Goal: Information Seeking & Learning: Learn about a topic

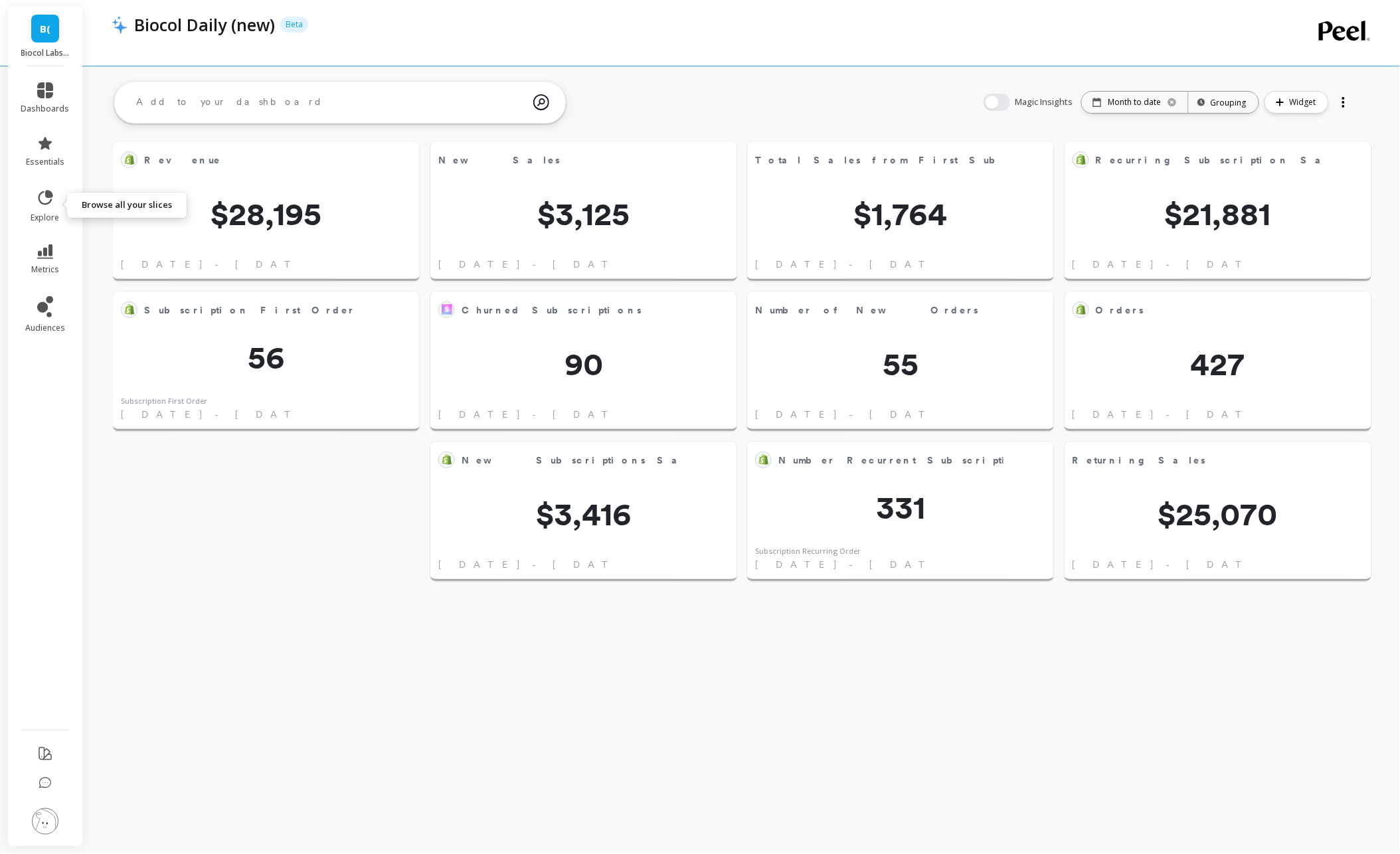
click at [52, 203] on icon at bounding box center [45, 198] width 19 height 19
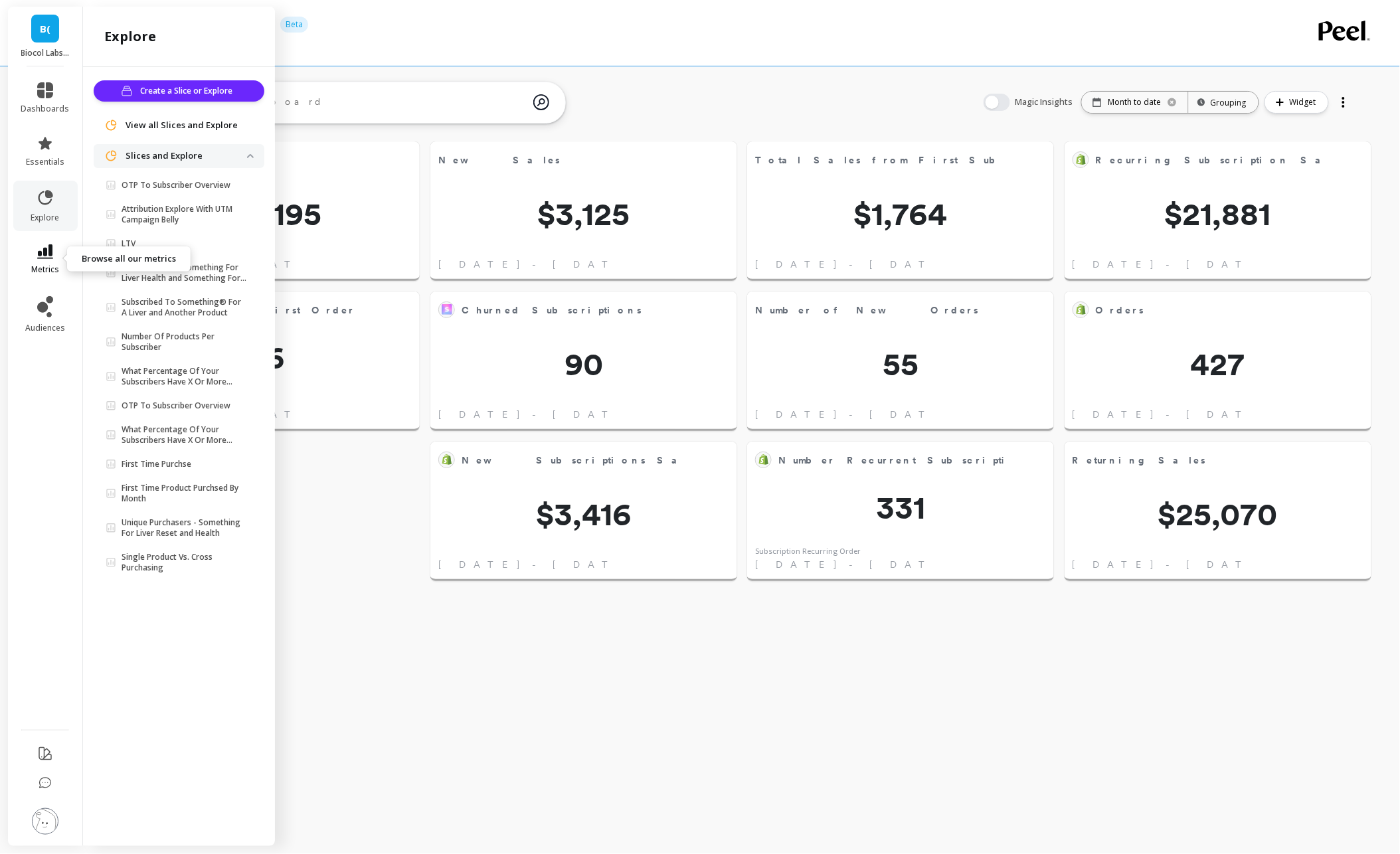
click at [54, 253] on link "metrics" at bounding box center [46, 260] width 49 height 31
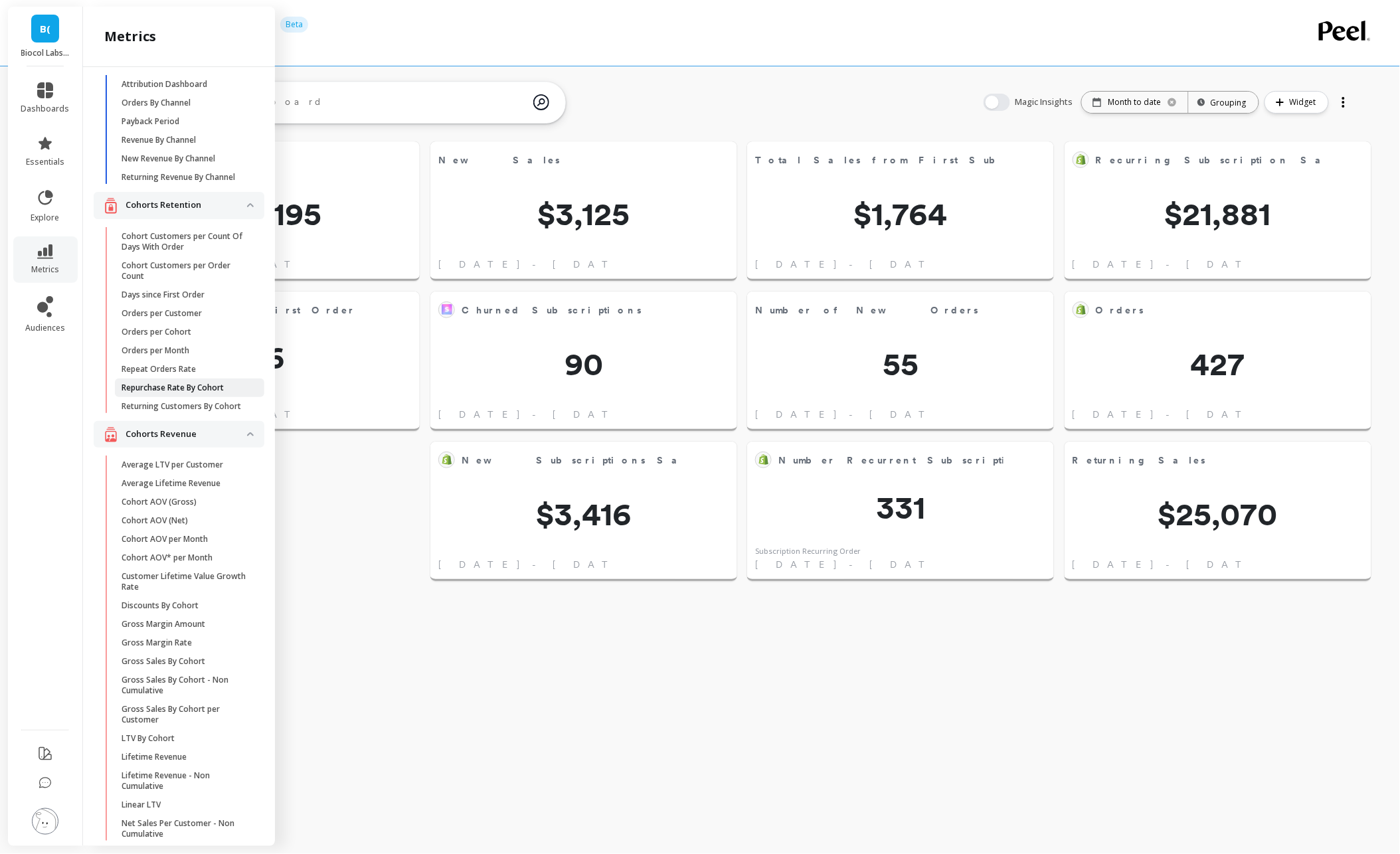
scroll to position [40, 0]
click at [205, 292] on p "Days since First Order" at bounding box center [163, 292] width 83 height 10
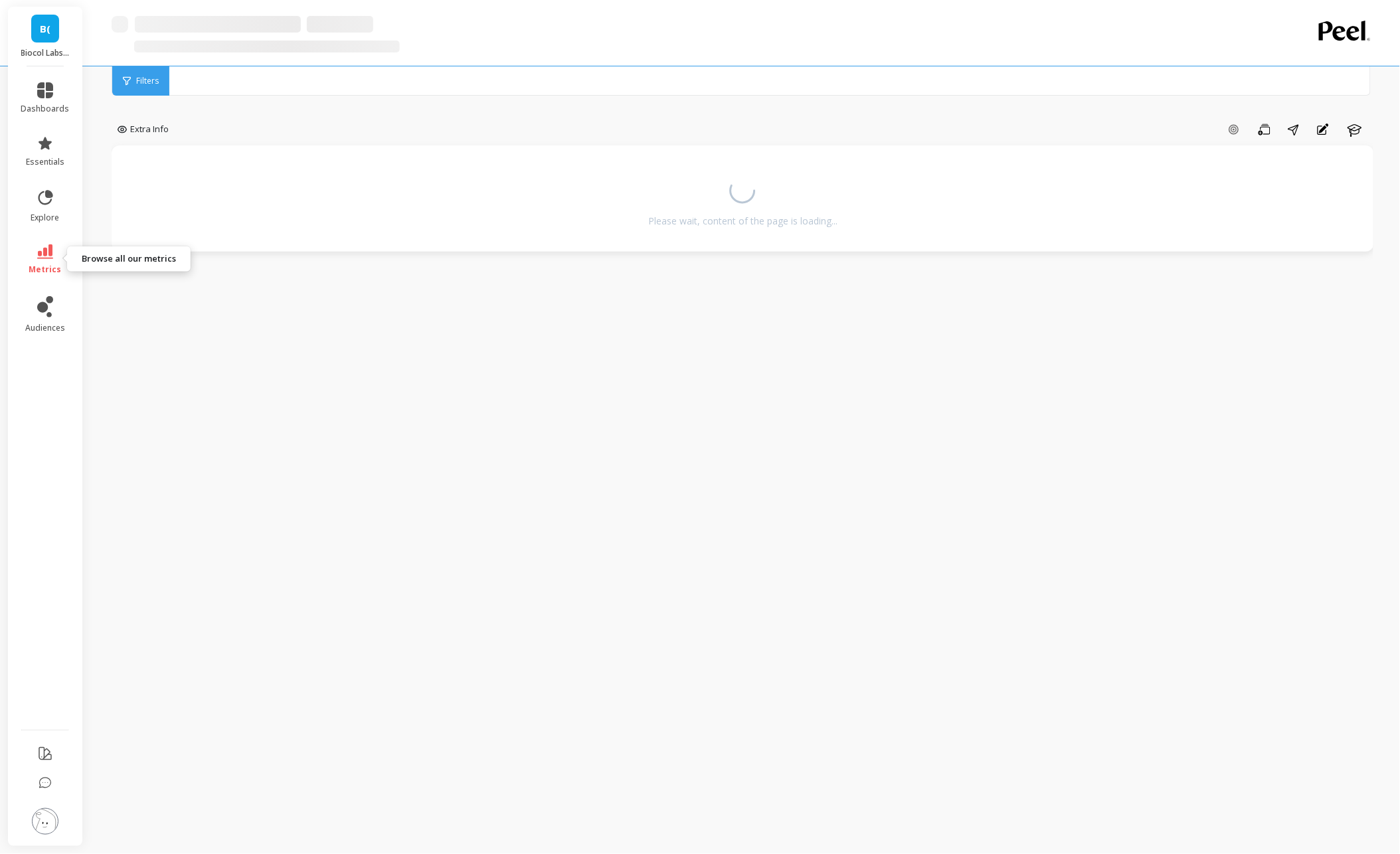
click at [49, 260] on link "metrics" at bounding box center [46, 260] width 49 height 31
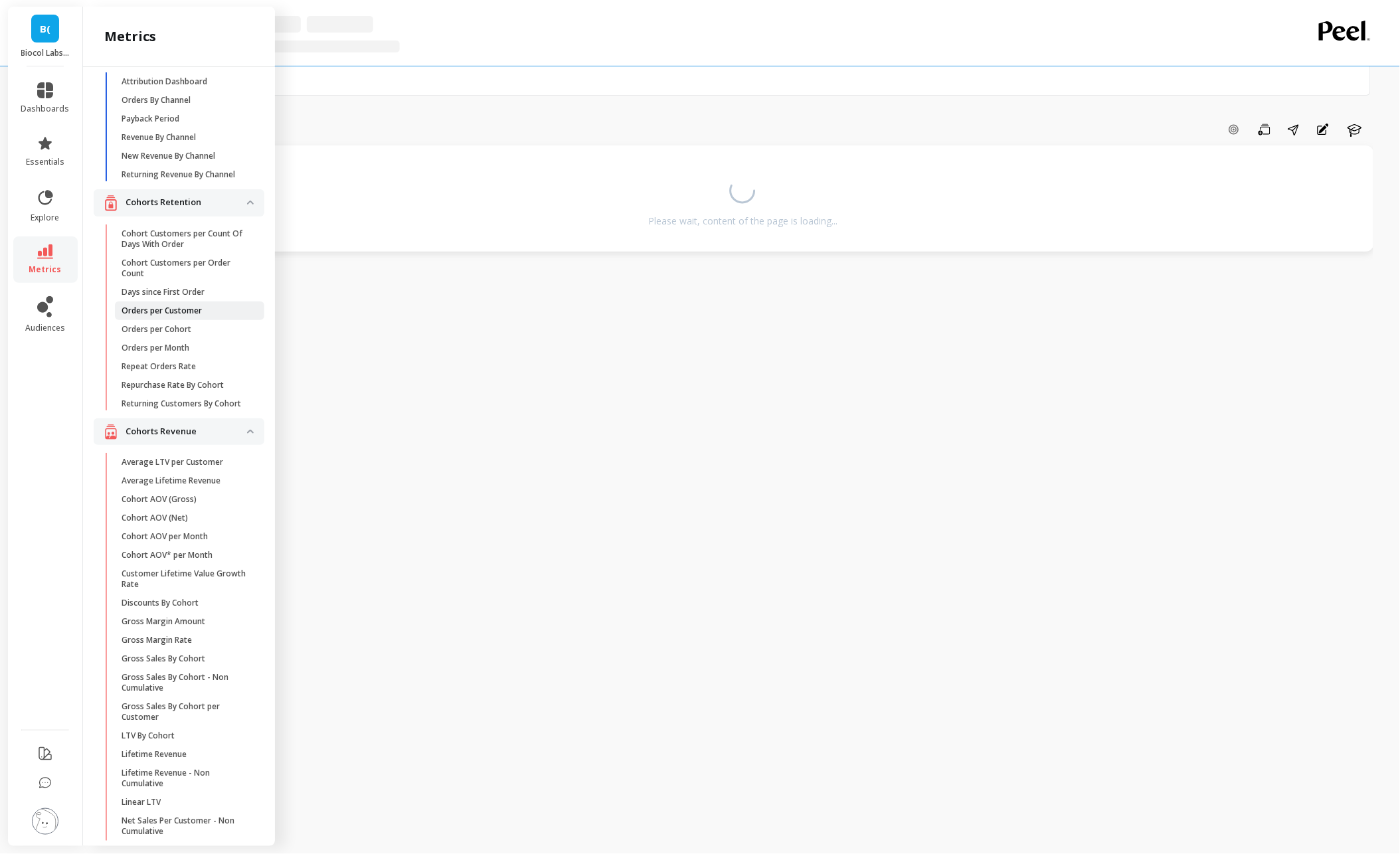
scroll to position [13, 0]
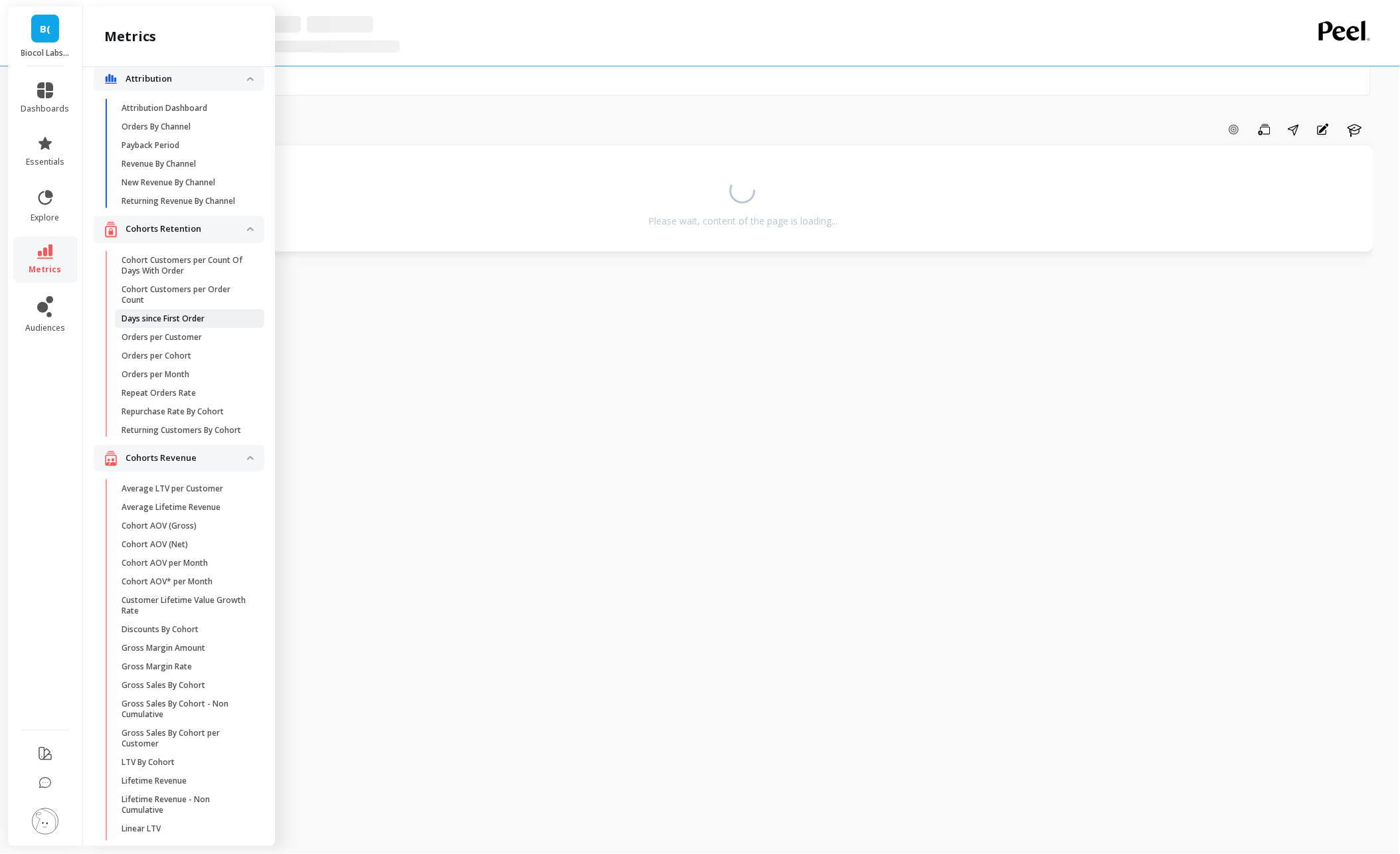
click at [198, 322] on p "Days since First Order" at bounding box center [163, 318] width 83 height 10
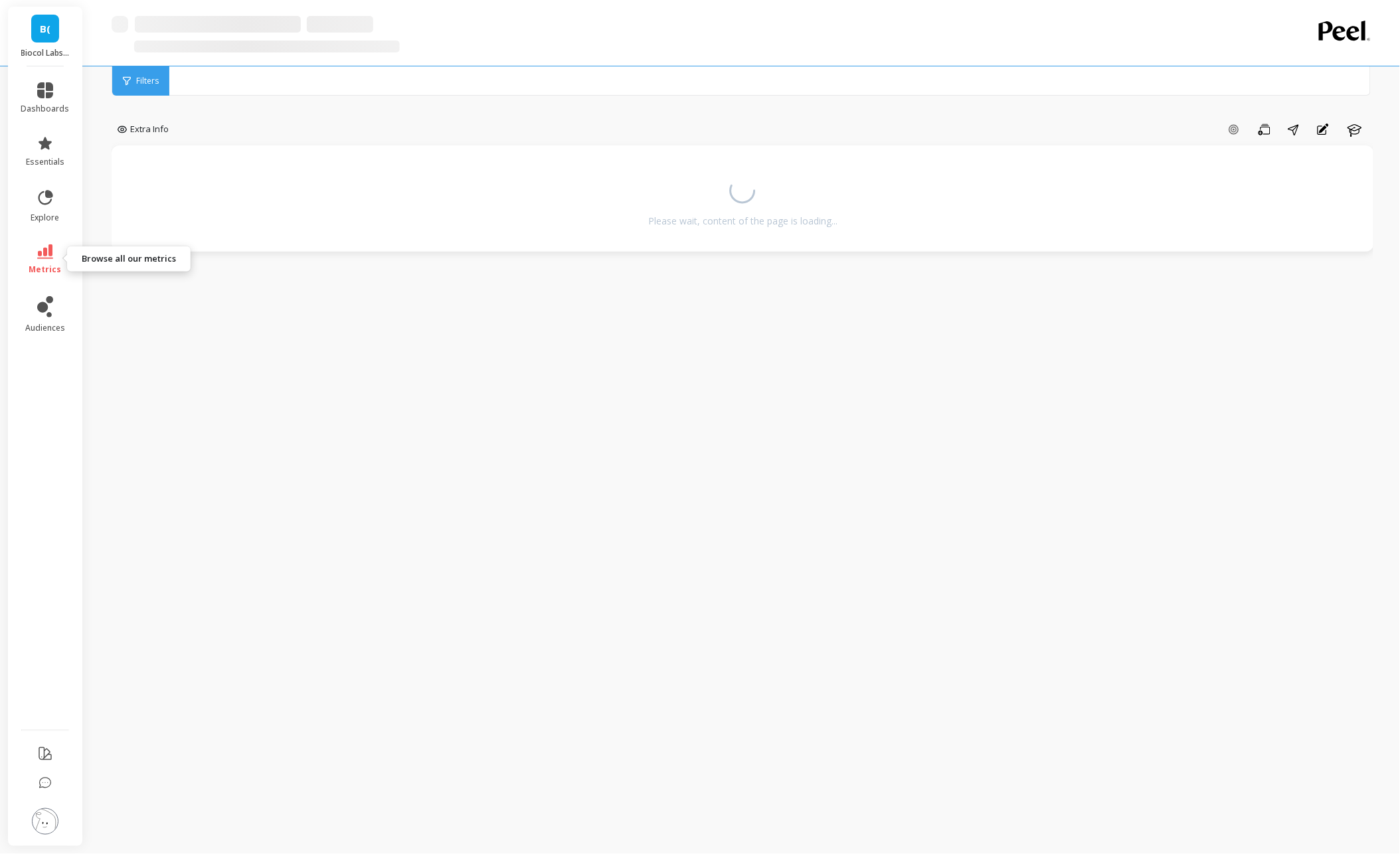
click at [56, 260] on link "metrics" at bounding box center [46, 260] width 49 height 31
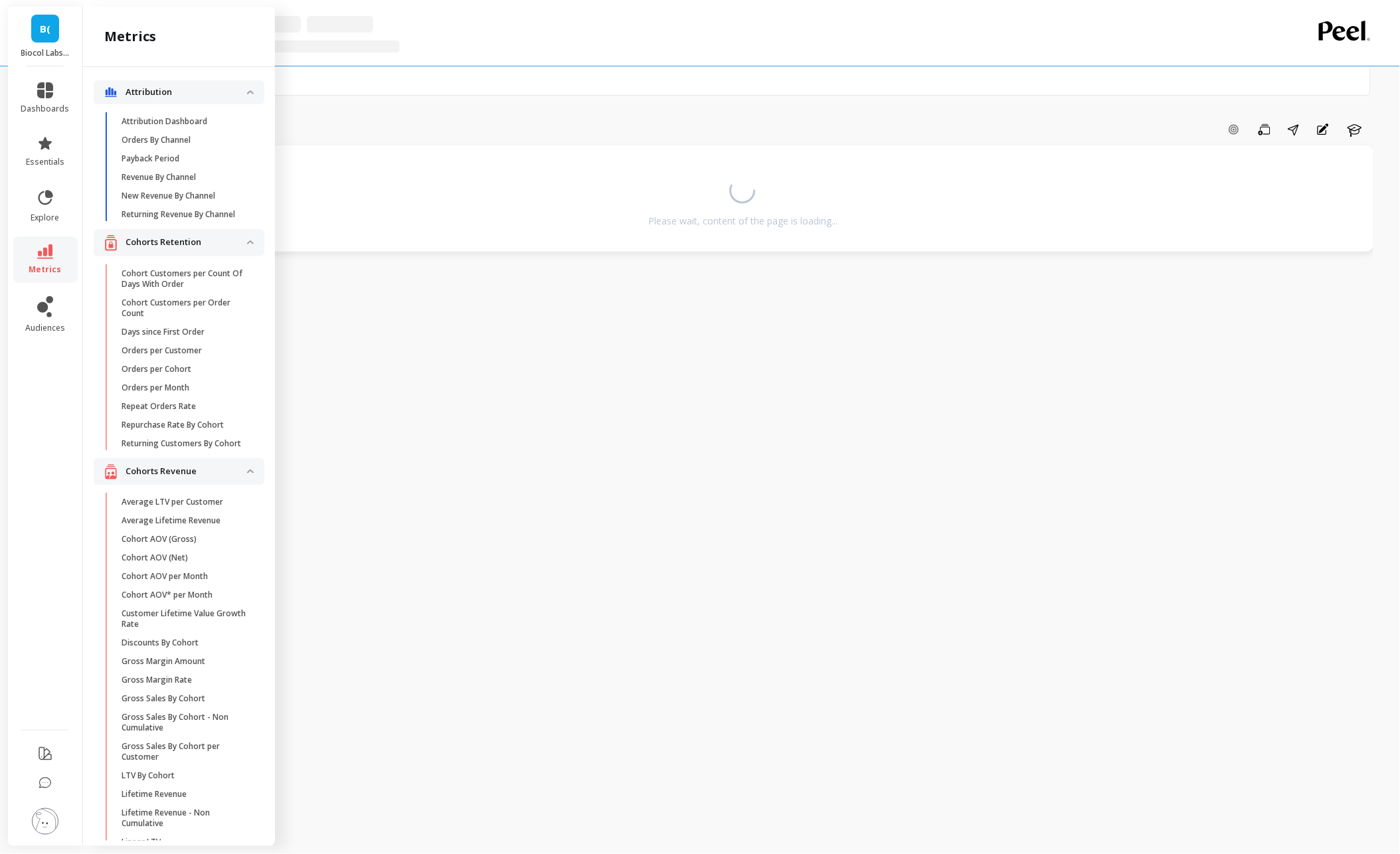
scroll to position [4, 0]
click at [205, 395] on link "Repeat Orders Rate" at bounding box center [189, 402] width 150 height 19
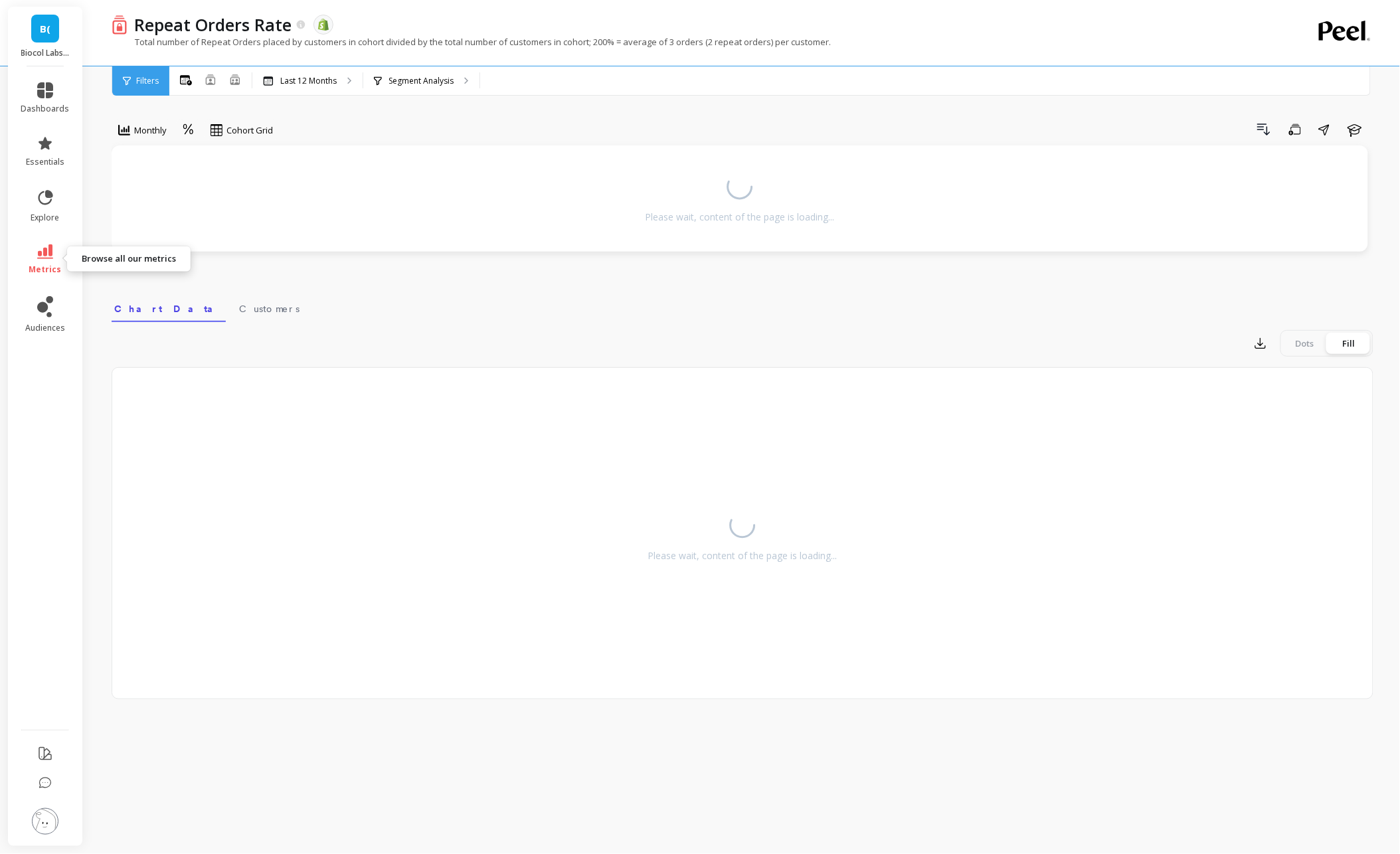
click at [45, 264] on span "metrics" at bounding box center [45, 269] width 33 height 10
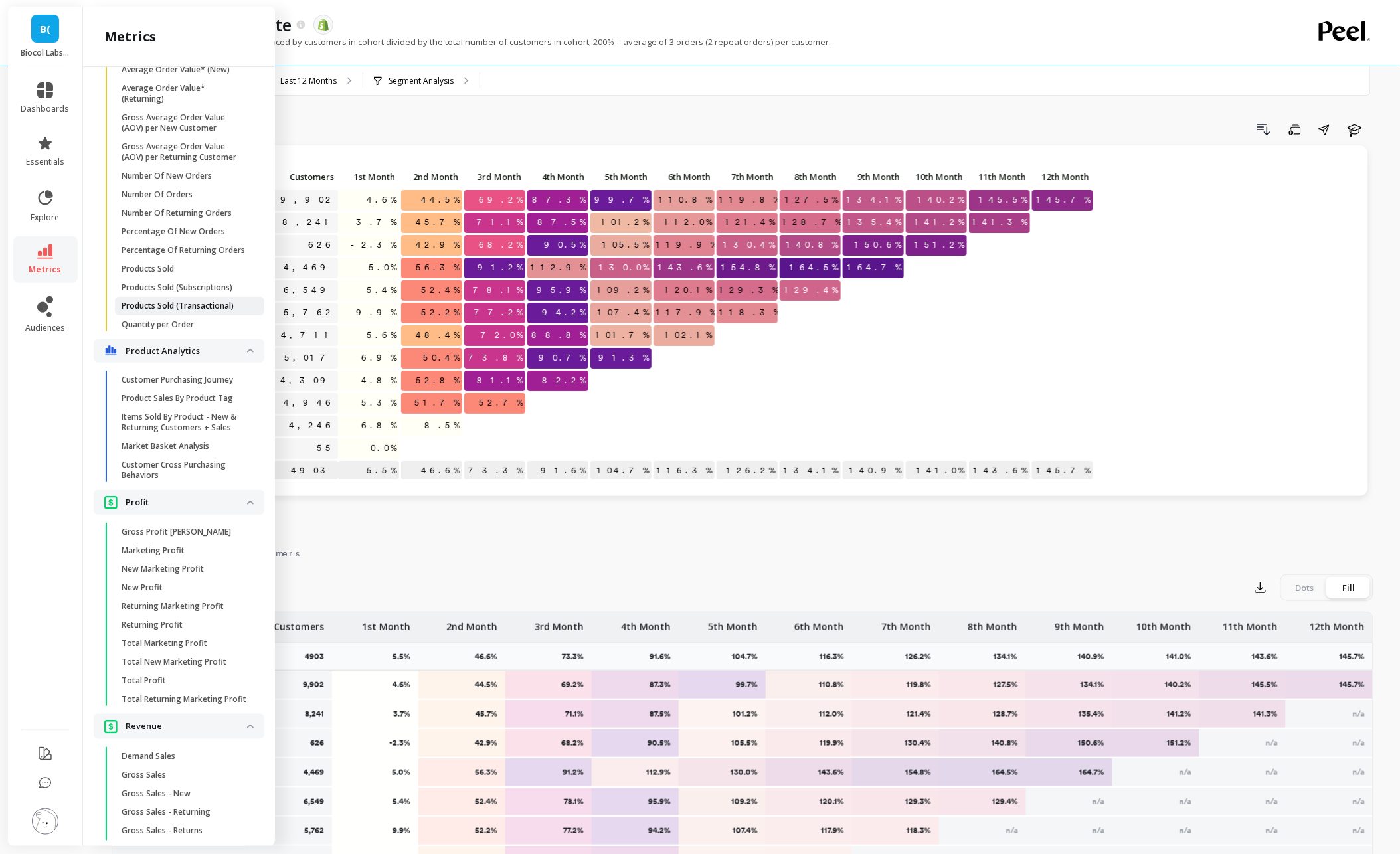
scroll to position [2132, 0]
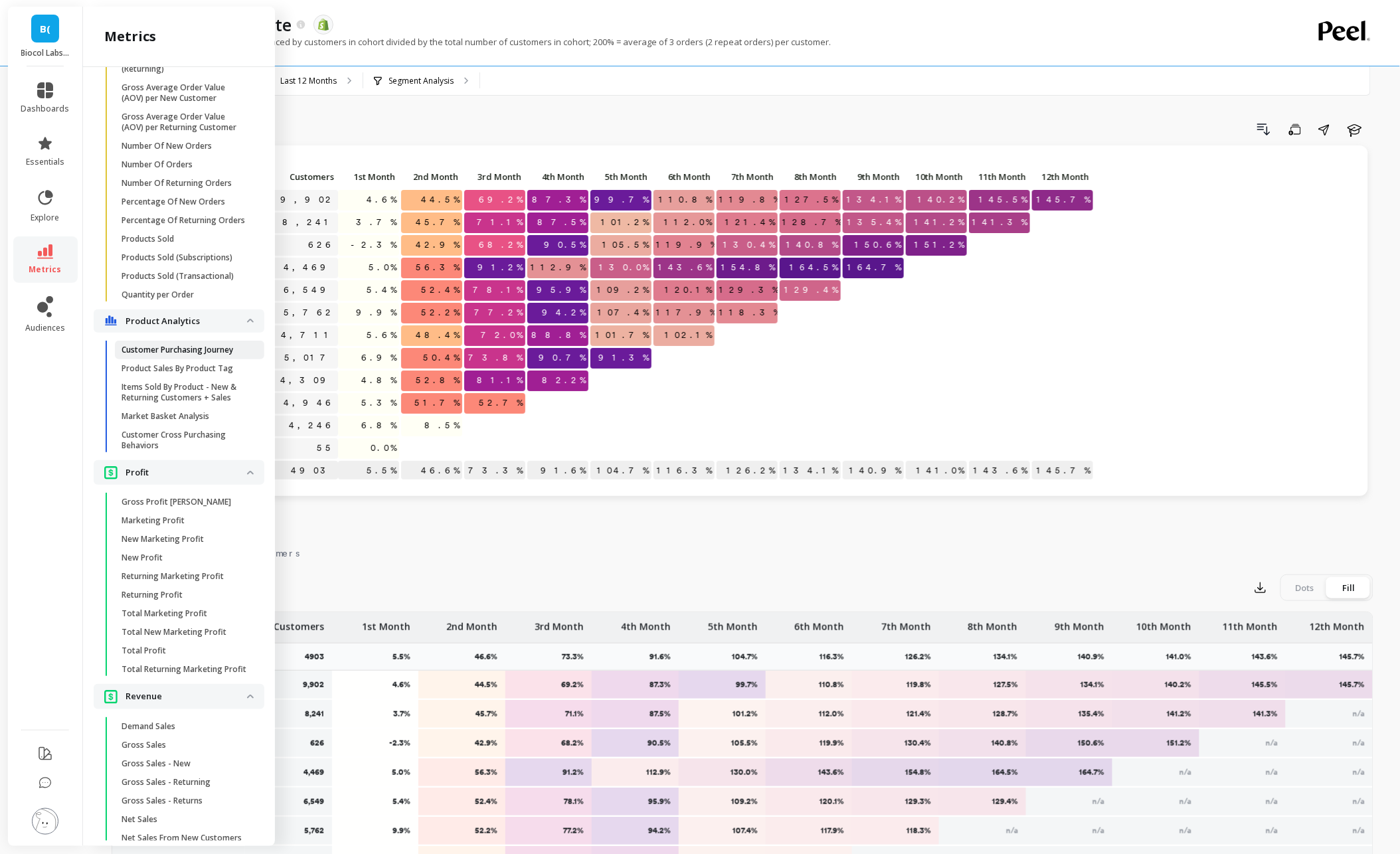
click at [211, 349] on p "Customer Purchasing Journey" at bounding box center [178, 349] width 111 height 10
